Goal: Information Seeking & Learning: Learn about a topic

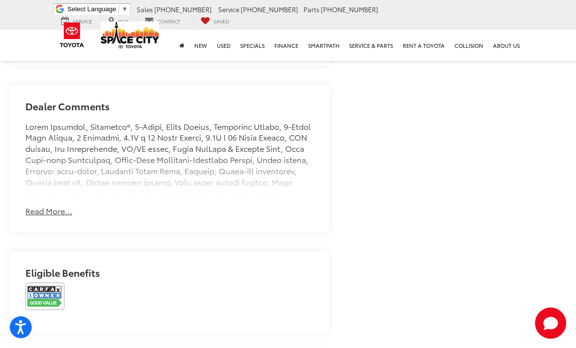
scroll to position [733, 0]
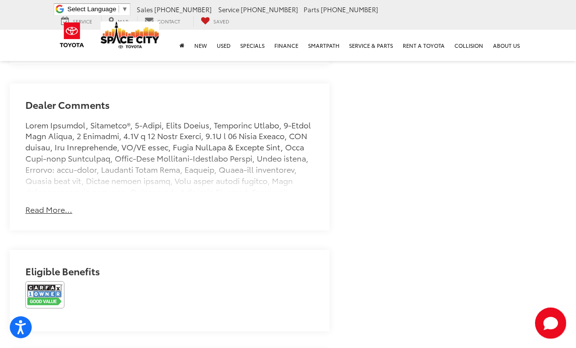
click at [46, 207] on button "Read More..." at bounding box center [48, 209] width 47 height 11
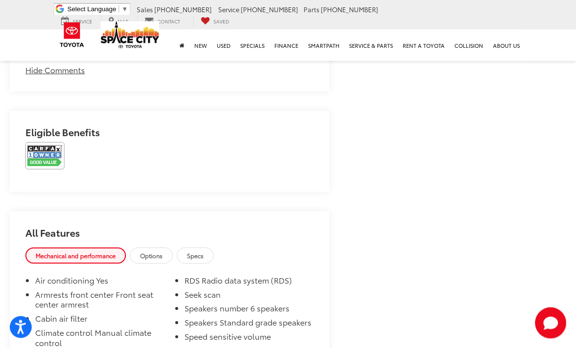
scroll to position [1425, 0]
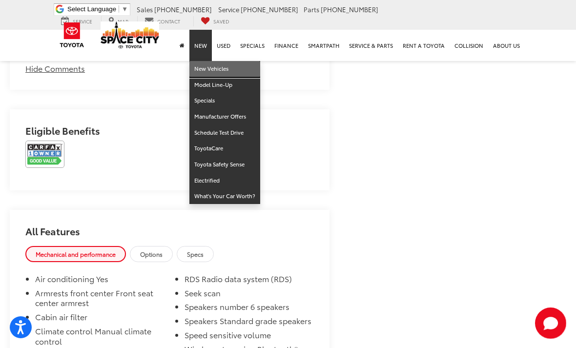
click at [203, 71] on link "New Vehicles" at bounding box center [224, 69] width 71 height 16
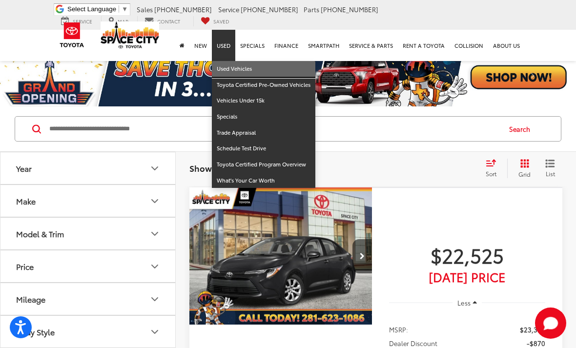
click at [229, 68] on link "Used Vehicles" at bounding box center [263, 69] width 103 height 16
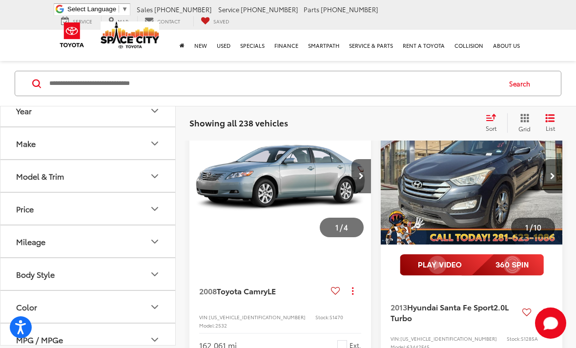
scroll to position [2197, 0]
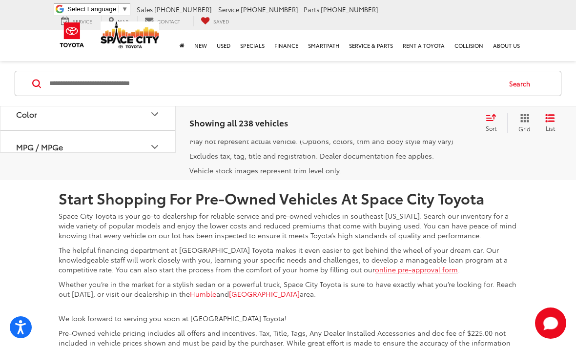
click at [386, 116] on link "2" at bounding box center [393, 108] width 15 height 18
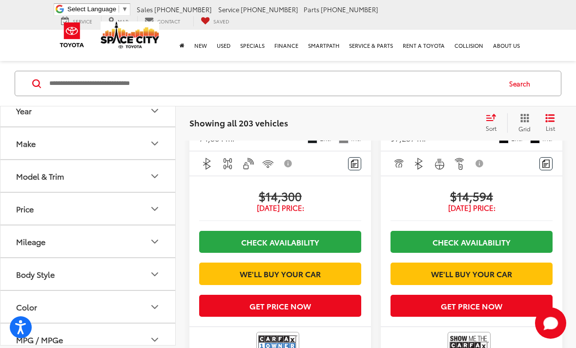
scroll to position [2401, 0]
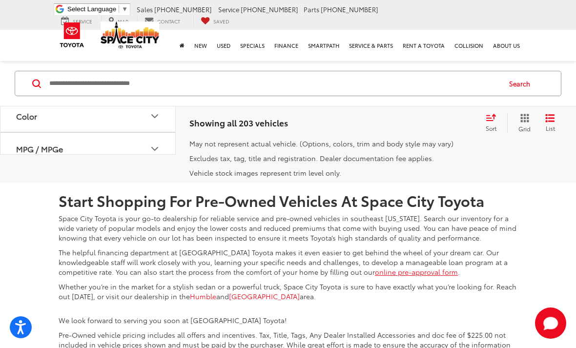
click at [400, 119] on link "3" at bounding box center [407, 110] width 15 height 18
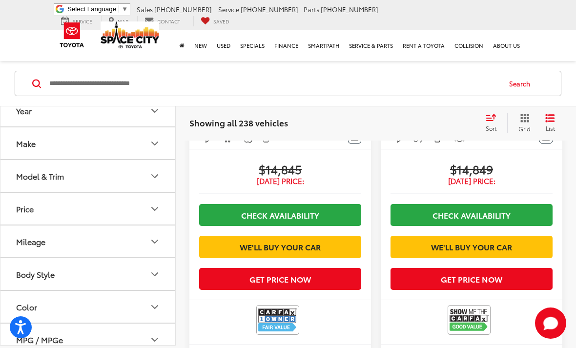
scroll to position [2507, 0]
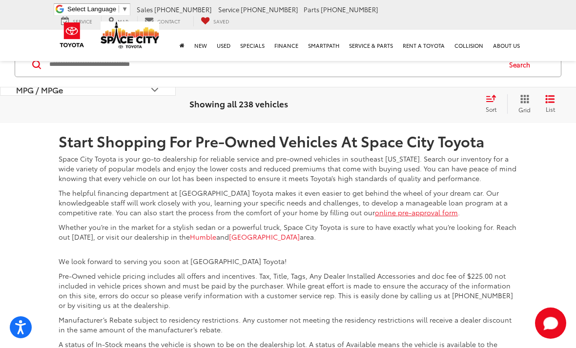
click at [386, 60] on link "2" at bounding box center [393, 51] width 15 height 18
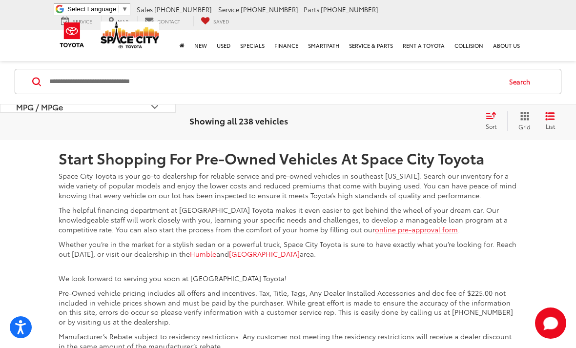
scroll to position [3361, 0]
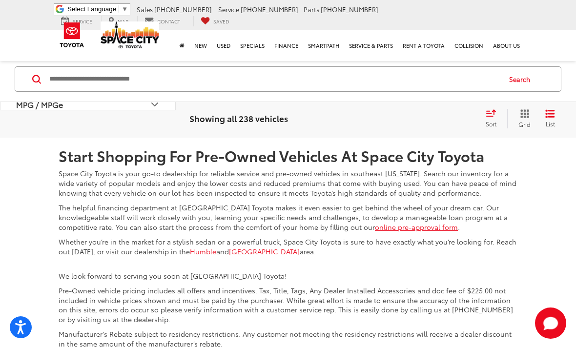
click at [372, 74] on link "1" at bounding box center [379, 65] width 14 height 18
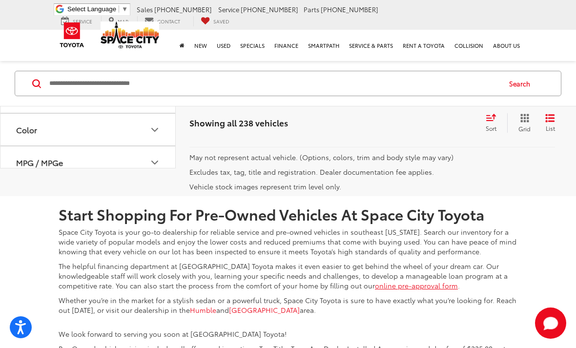
scroll to position [3274, 0]
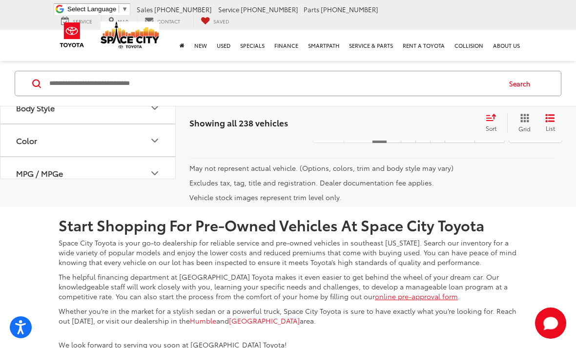
click at [386, 143] on link "2" at bounding box center [393, 134] width 15 height 18
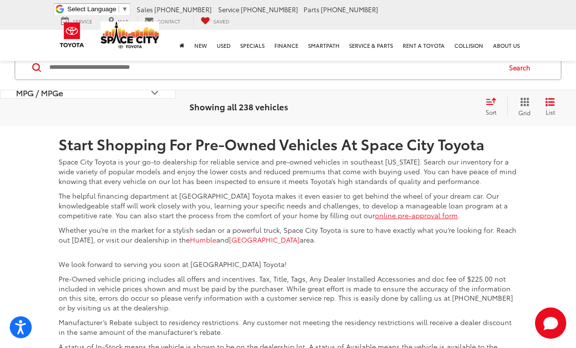
scroll to position [3343, 0]
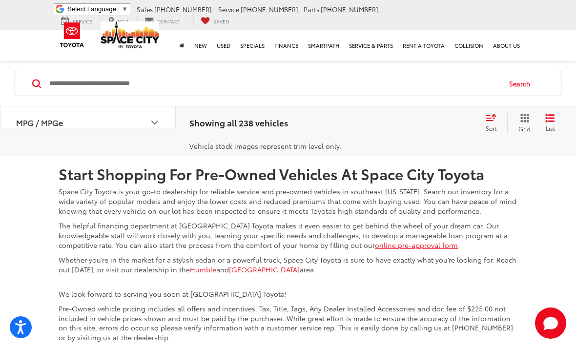
click at [400, 92] on link "3" at bounding box center [407, 83] width 15 height 18
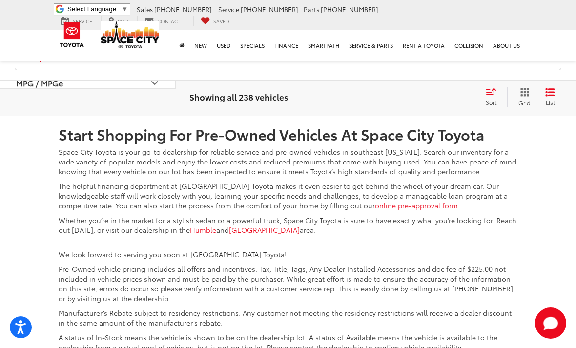
scroll to position [3432, 0]
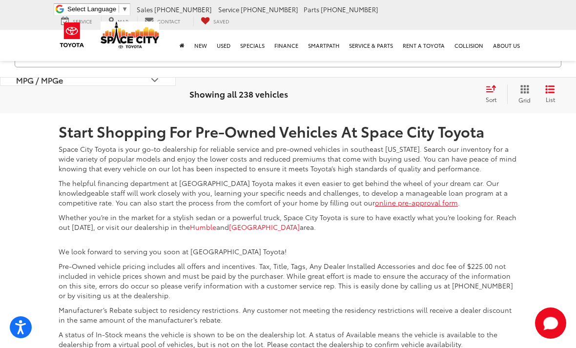
click at [415, 50] on link "4" at bounding box center [422, 41] width 15 height 18
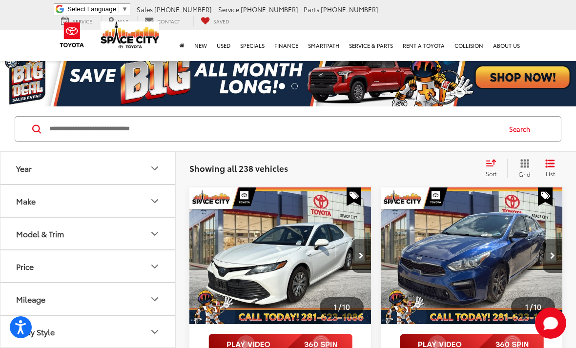
click at [498, 2] on div "Space City Toyota Select Language ​ ▼ Sales 346-595-7868 Service 346-595-7901 P…" at bounding box center [287, 15] width 473 height 30
click at [291, 123] on input "Search by Make, Model, or Keyword" at bounding box center [273, 128] width 451 height 23
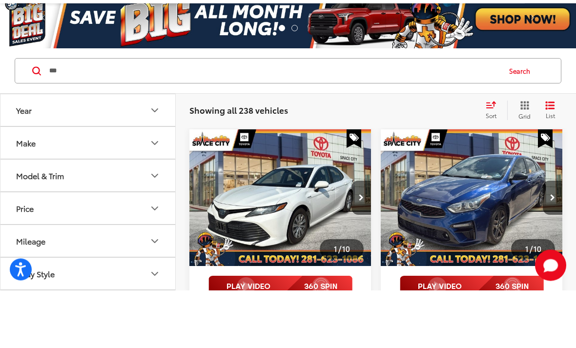
type input "***"
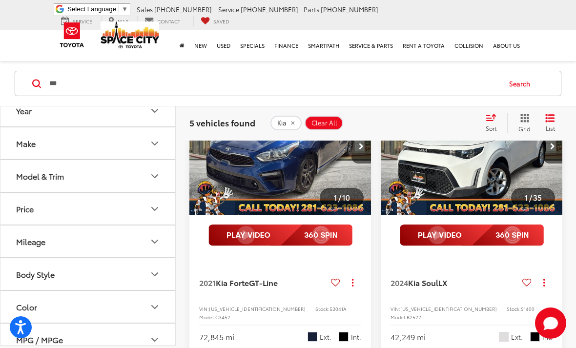
scroll to position [110, 0]
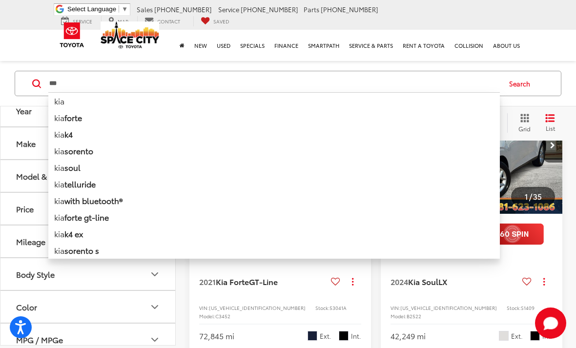
click at [464, 298] on div "2024 Kia Soul LX Copy Link Share Print View Details VIN: KNDJ23AU3R7222795 Stoc…" at bounding box center [470, 302] width 181 height 94
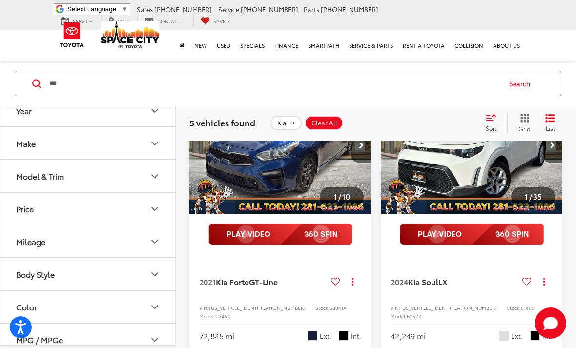
click at [438, 285] on span "Kia Soul" at bounding box center [423, 281] width 30 height 11
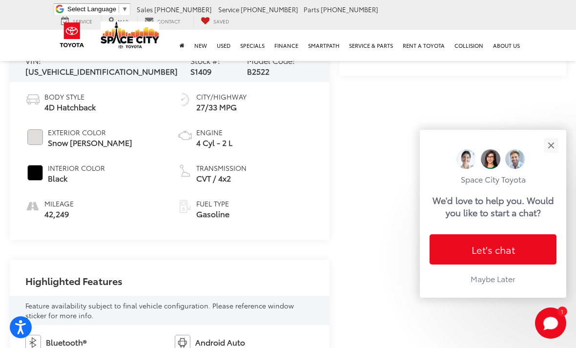
scroll to position [332, 0]
